Goal: Entertainment & Leisure: Browse casually

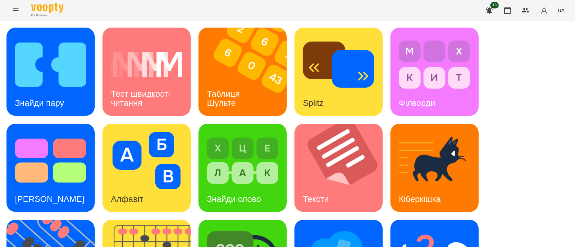
scroll to position [163, 0]
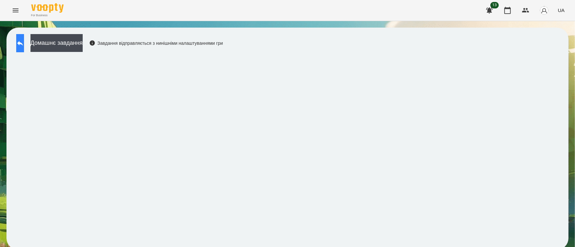
click at [24, 46] on icon at bounding box center [20, 43] width 8 height 8
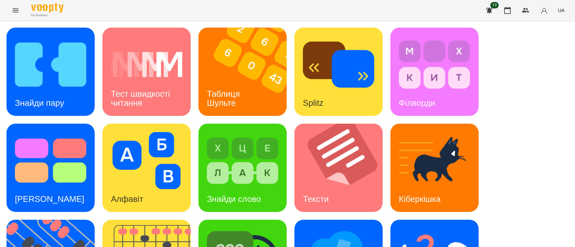
scroll to position [163, 0]
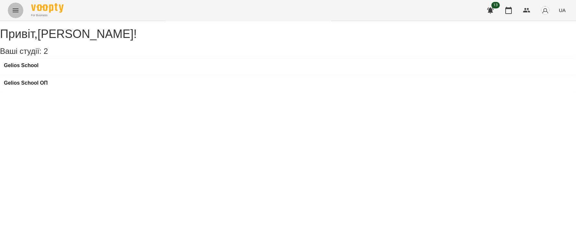
click at [14, 12] on icon "Menu" at bounding box center [16, 10] width 6 height 4
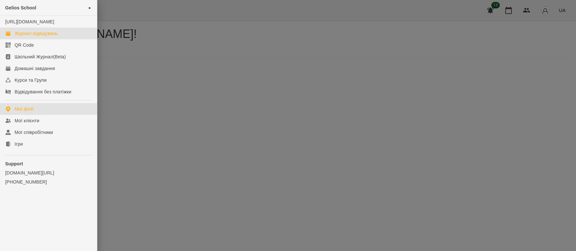
click at [26, 37] on div "Журнал відвідувань" at bounding box center [36, 33] width 43 height 6
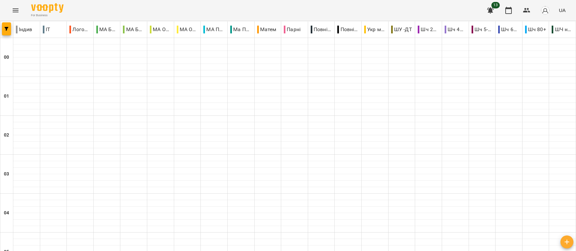
scroll to position [438, 0]
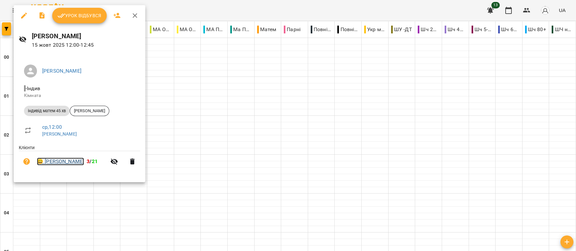
click at [73, 165] on link "😀 [PERSON_NAME]" at bounding box center [60, 162] width 47 height 8
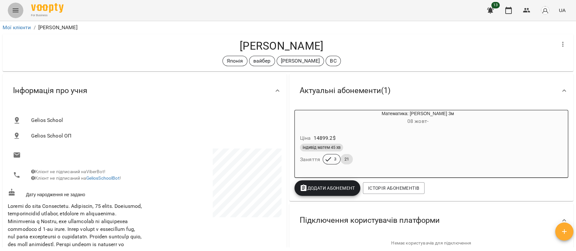
click at [14, 6] on button "Menu" at bounding box center [16, 11] width 16 height 16
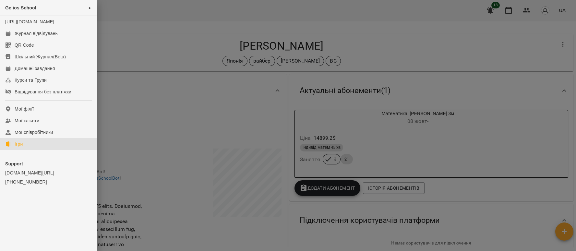
click at [26, 149] on link "Ігри" at bounding box center [48, 144] width 97 height 12
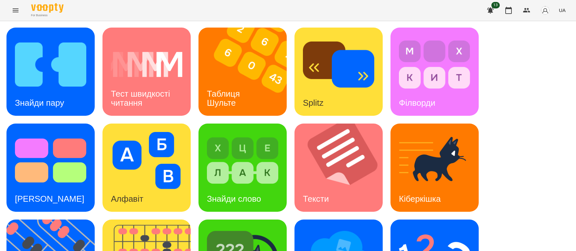
scroll to position [159, 0]
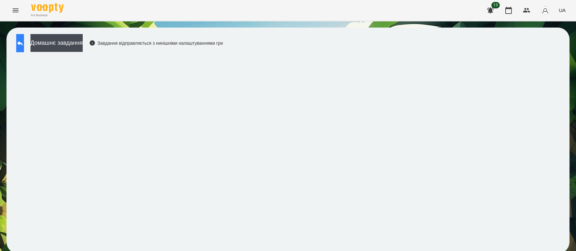
click at [21, 42] on button at bounding box center [20, 43] width 8 height 18
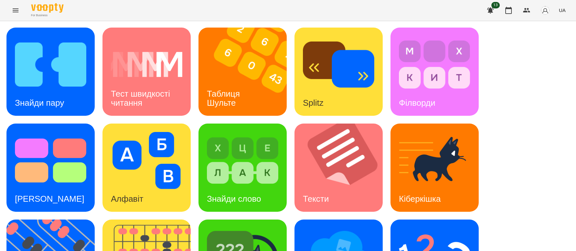
scroll to position [110, 0]
click at [45, 132] on img at bounding box center [50, 160] width 71 height 57
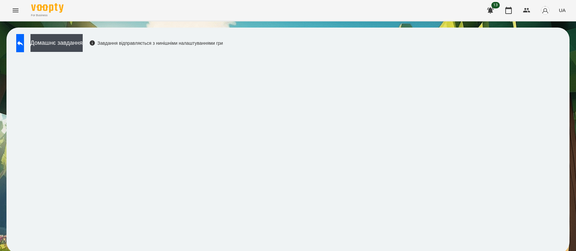
scroll to position [2, 0]
click at [22, 43] on icon at bounding box center [20, 43] width 8 height 8
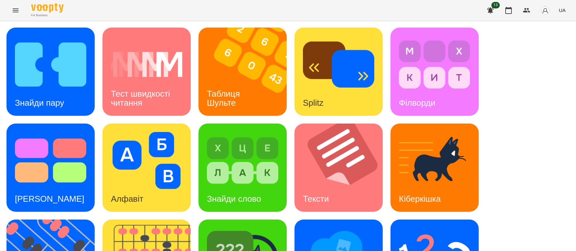
scroll to position [100, 0]
click at [224, 132] on img at bounding box center [242, 160] width 71 height 57
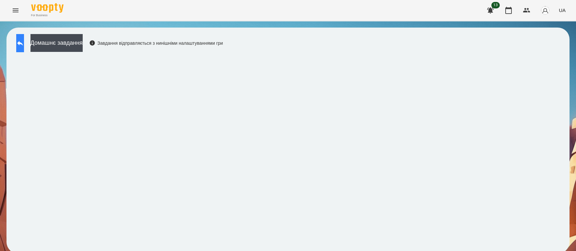
click at [24, 37] on button at bounding box center [20, 43] width 8 height 18
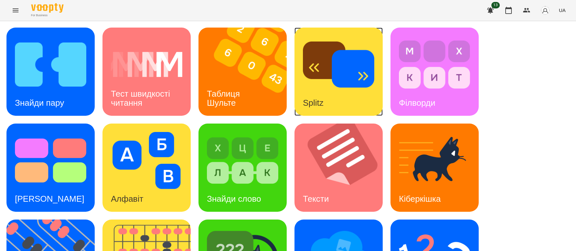
click at [323, 87] on img at bounding box center [338, 64] width 71 height 57
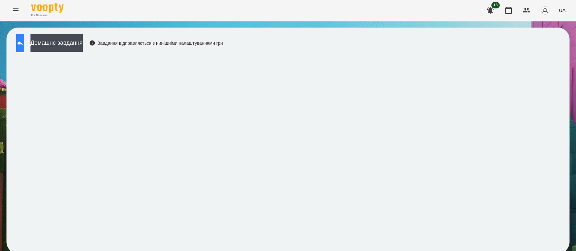
click at [24, 38] on button at bounding box center [20, 43] width 8 height 18
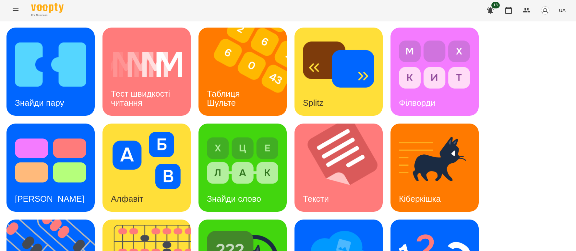
scroll to position [159, 0]
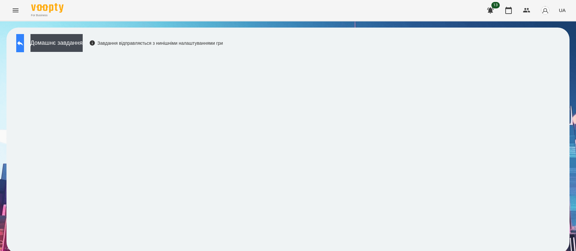
click at [24, 38] on button at bounding box center [20, 43] width 8 height 18
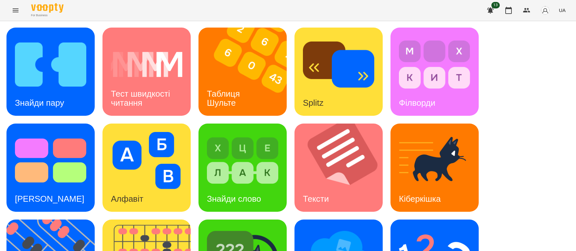
scroll to position [49, 0]
click at [235, 134] on img at bounding box center [242, 160] width 71 height 57
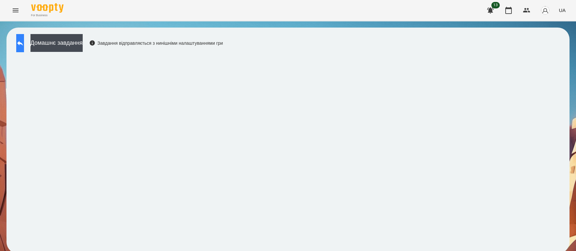
click at [24, 38] on button at bounding box center [20, 43] width 8 height 18
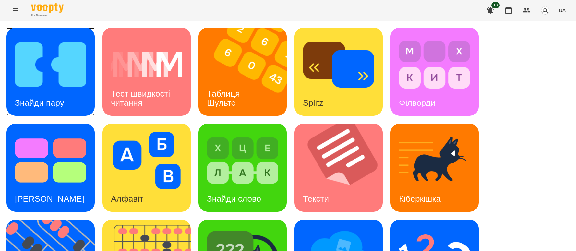
click at [64, 93] on div "Знайди пару" at bounding box center [39, 103] width 66 height 26
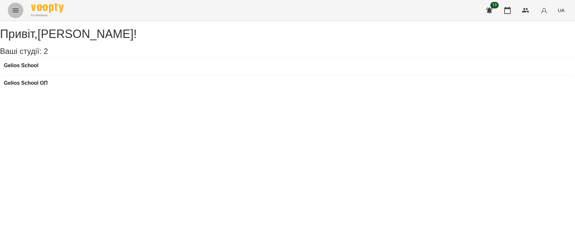
click at [15, 6] on button "Menu" at bounding box center [16, 11] width 16 height 16
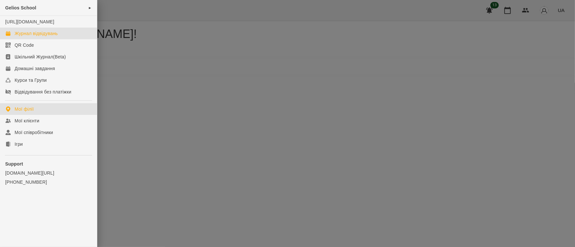
click at [25, 37] on div "Журнал відвідувань" at bounding box center [36, 33] width 43 height 6
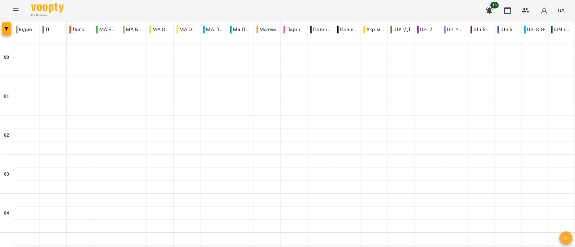
scroll to position [341, 0]
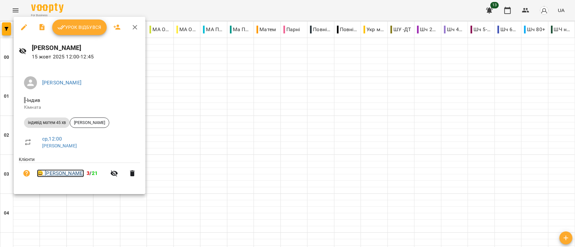
click at [59, 173] on link "😀 [PERSON_NAME]" at bounding box center [60, 173] width 47 height 8
